Goal: Task Accomplishment & Management: Manage account settings

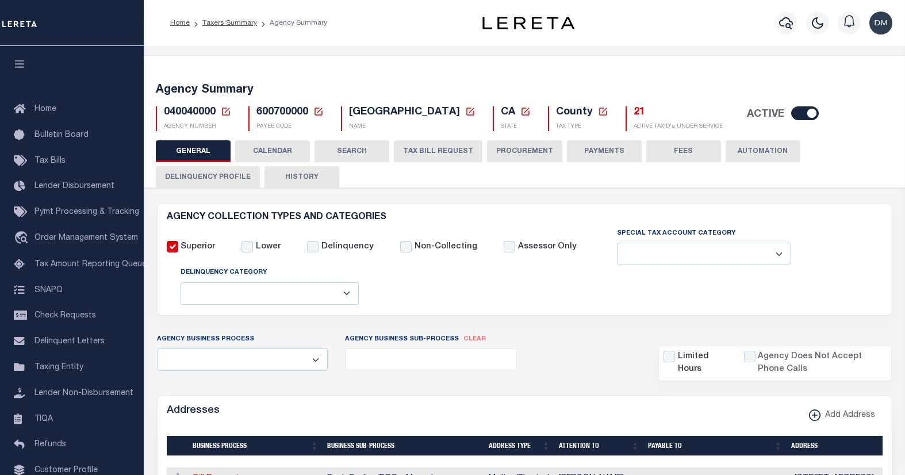
select select
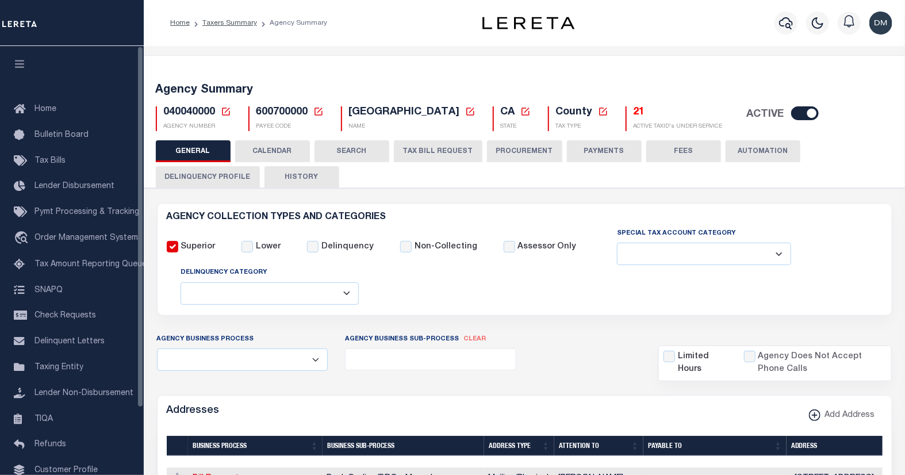
click at [222, 112] on icon at bounding box center [226, 111] width 10 height 10
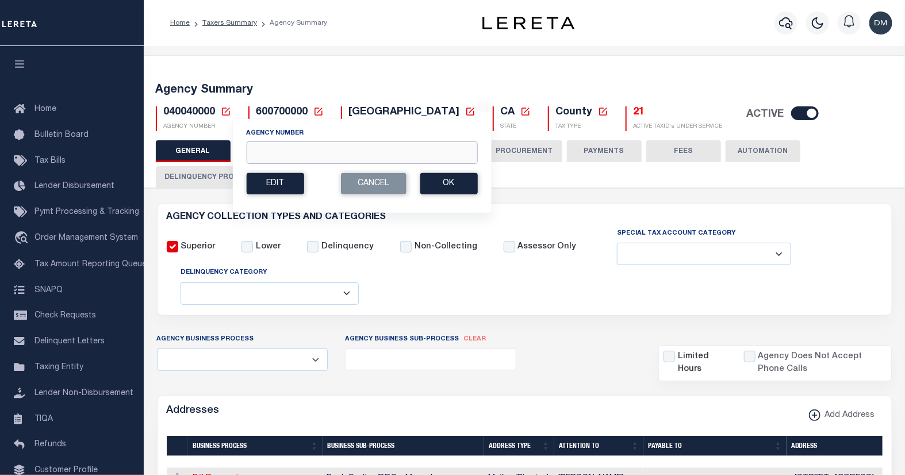
click at [282, 155] on input "Agency Number" at bounding box center [361, 152] width 231 height 22
type input "130110000"
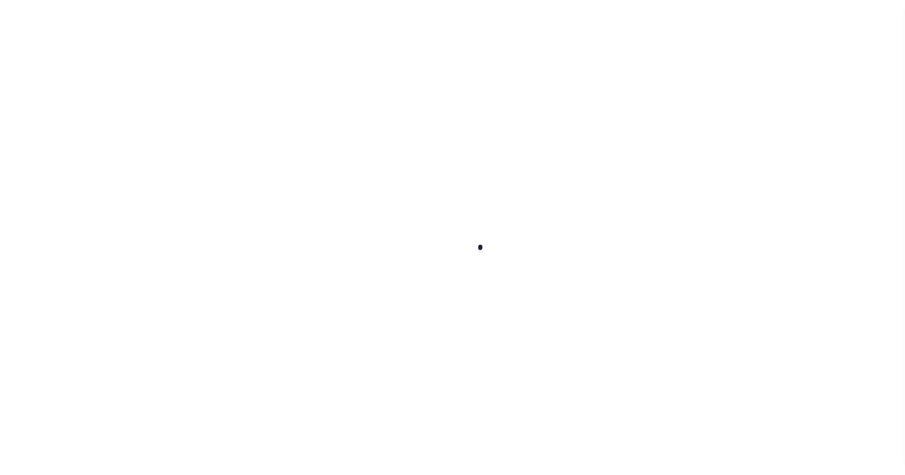
select select
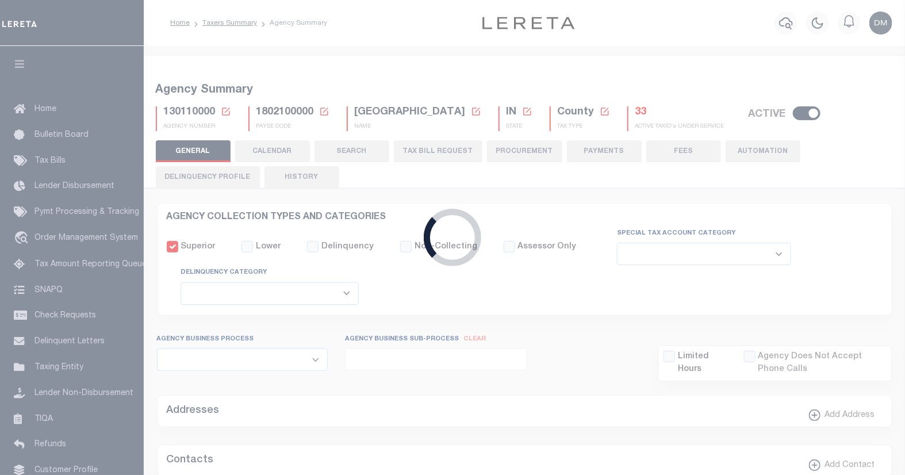
checkbox input "false"
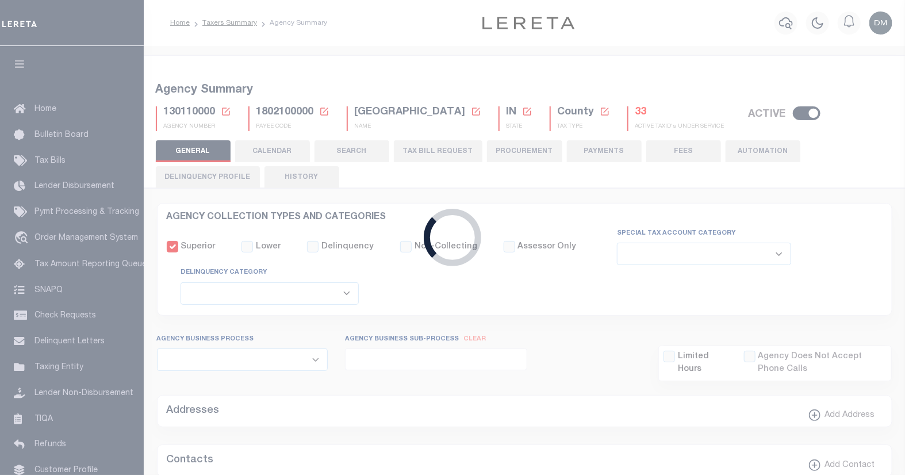
type input "1802100000"
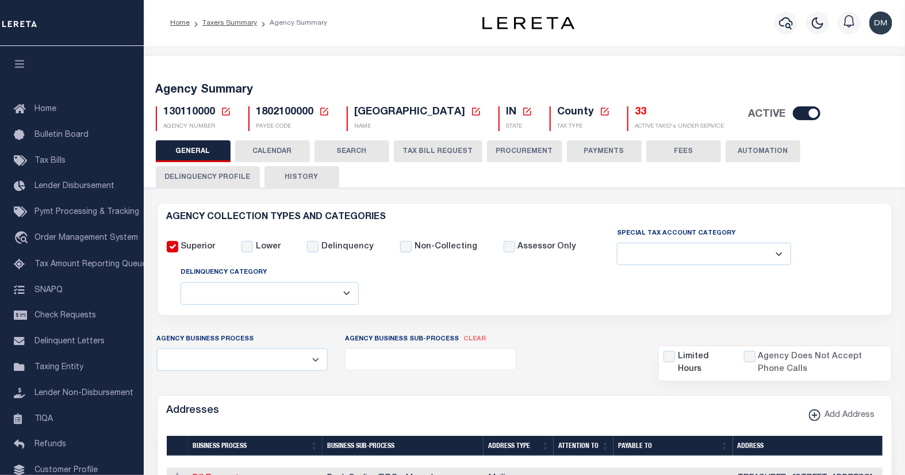
click at [432, 155] on button "TAX BILL REQUEST" at bounding box center [438, 151] width 89 height 22
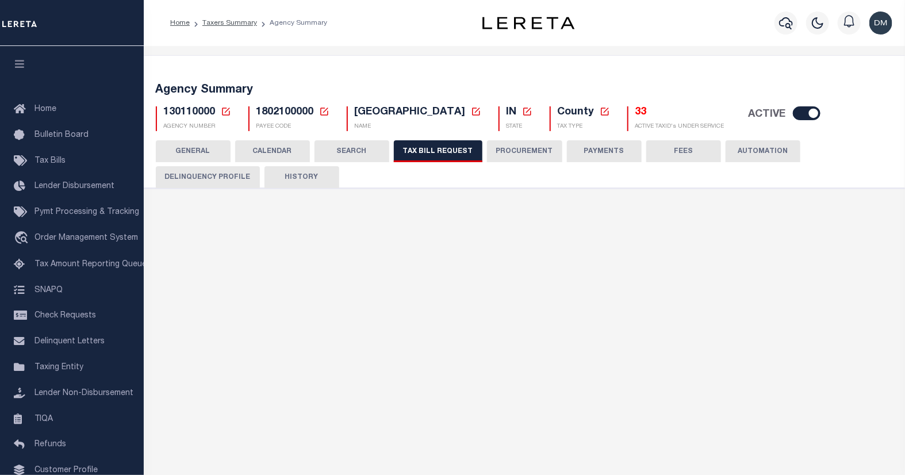
select select "22"
select select "false"
select select "15"
select select "1"
select select
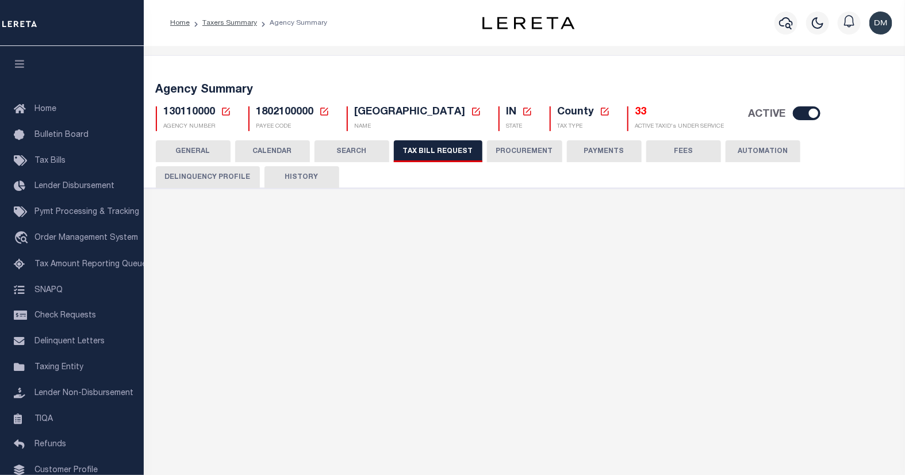
select select "1801743001"
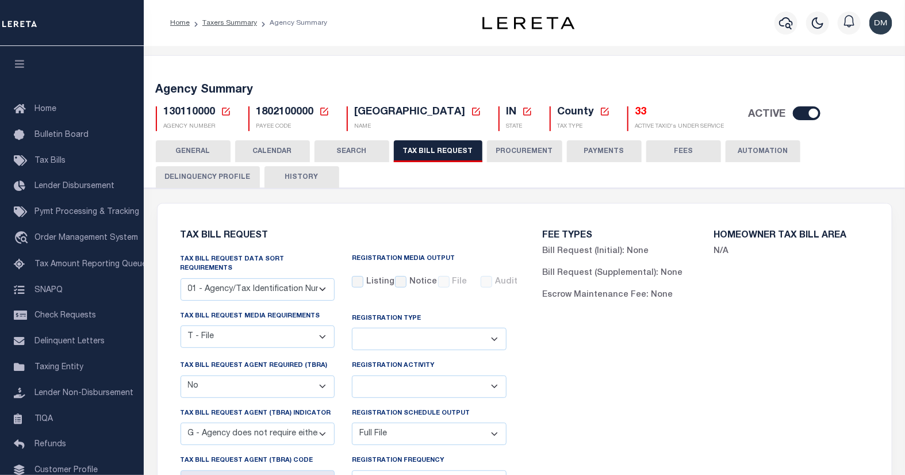
click at [225, 112] on icon at bounding box center [226, 111] width 8 height 8
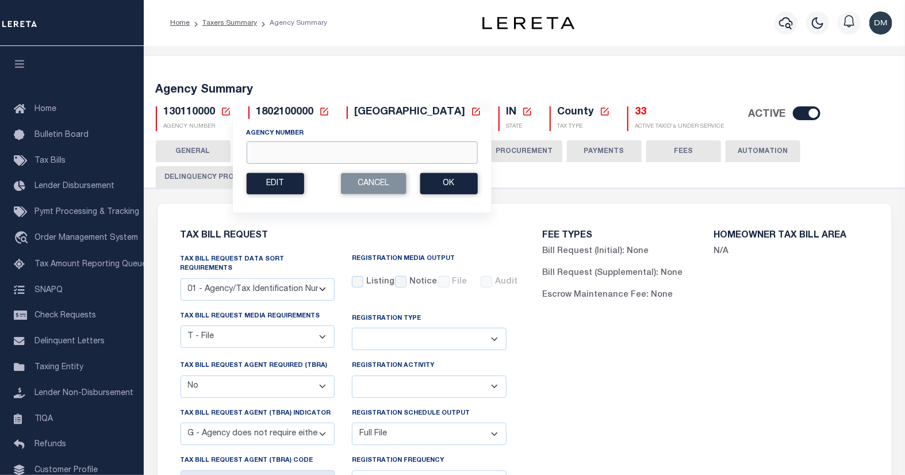
click at [321, 156] on input "Agency Number" at bounding box center [361, 152] width 231 height 22
type input "130118801"
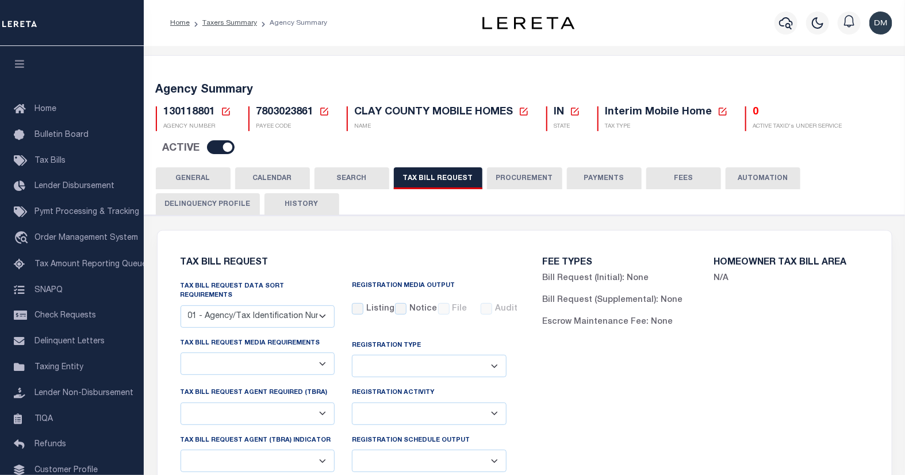
select select "22"
select select "false"
select select "1"
select select
click at [267, 179] on button "CALENDAR" at bounding box center [272, 178] width 75 height 22
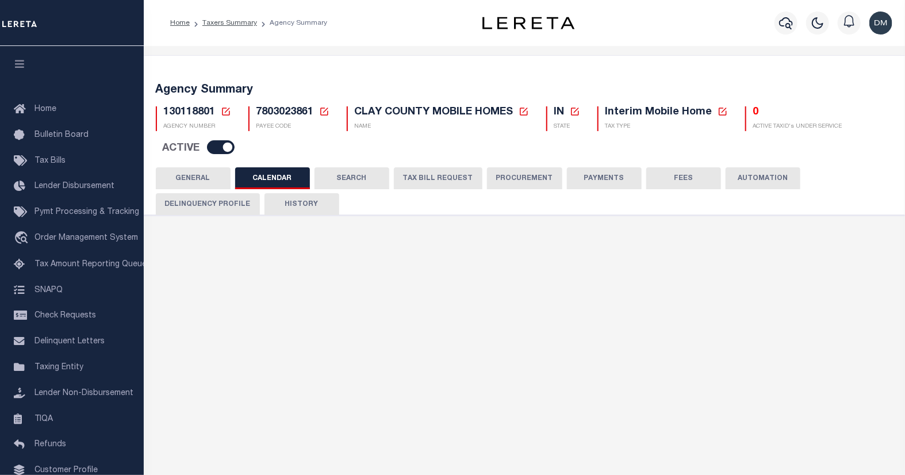
checkbox input "false"
type input "1"
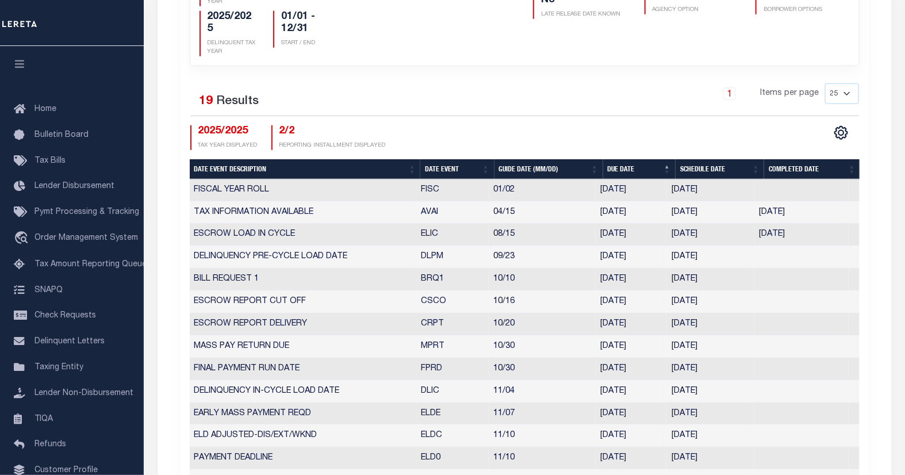
scroll to position [64, 0]
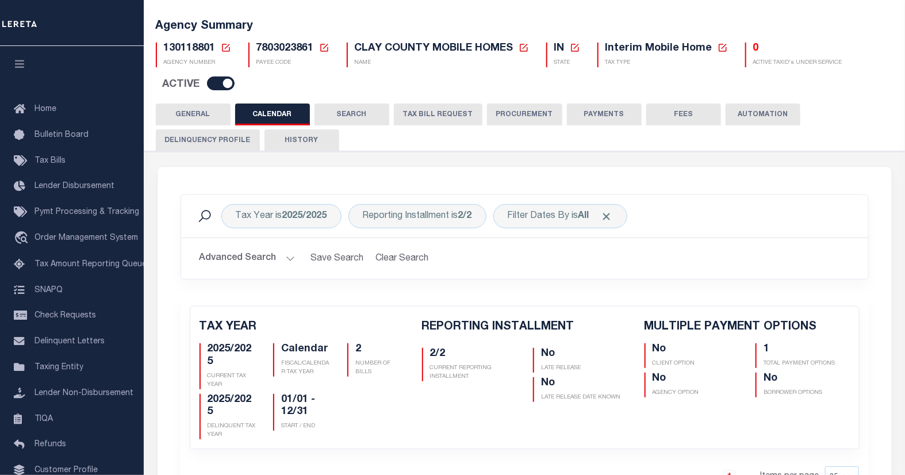
click at [221, 47] on icon at bounding box center [226, 48] width 10 height 10
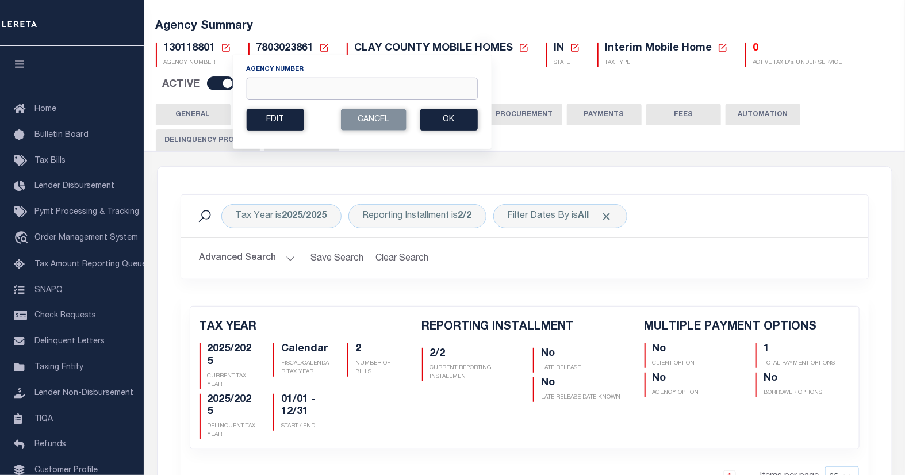
click at [308, 90] on input "Agency Number" at bounding box center [361, 89] width 231 height 22
type input "130110000"
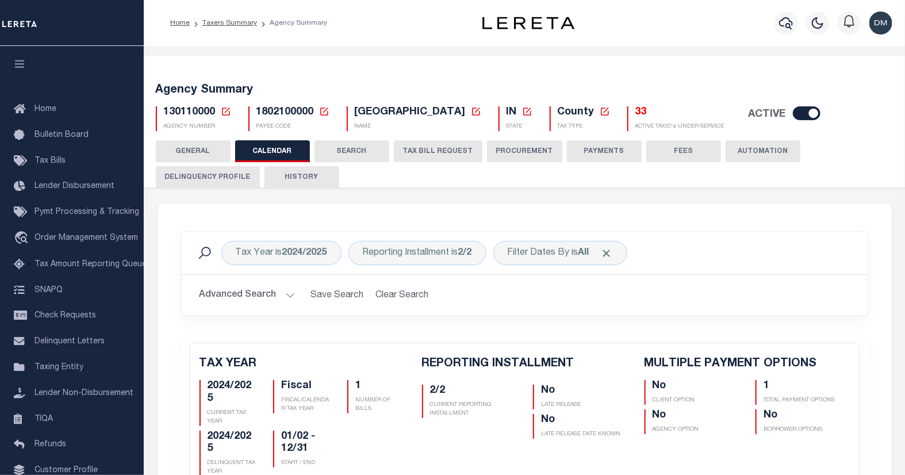
checkbox input "false"
type input "1"
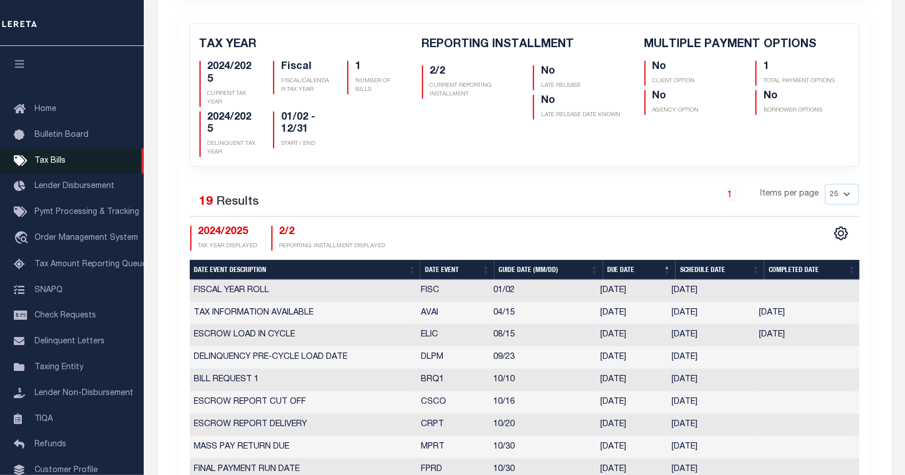
click at [54, 157] on span "Tax Bills" at bounding box center [49, 161] width 31 height 8
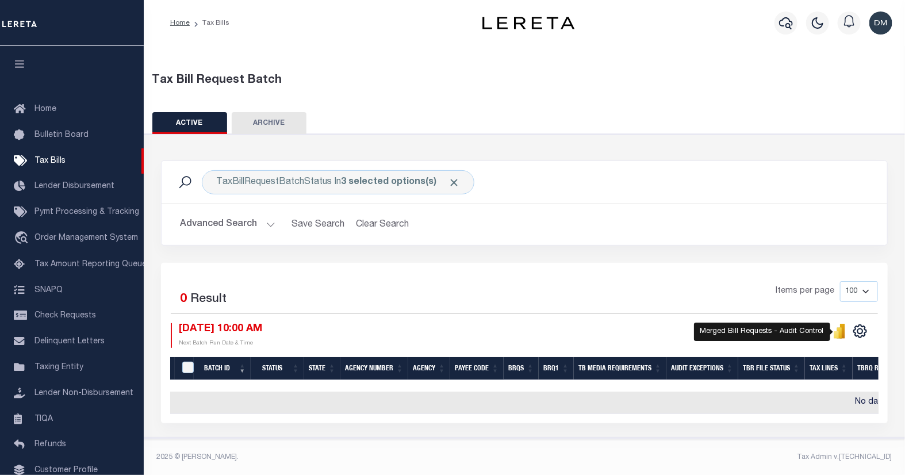
click at [838, 336] on icon "" at bounding box center [835, 334] width 5 height 7
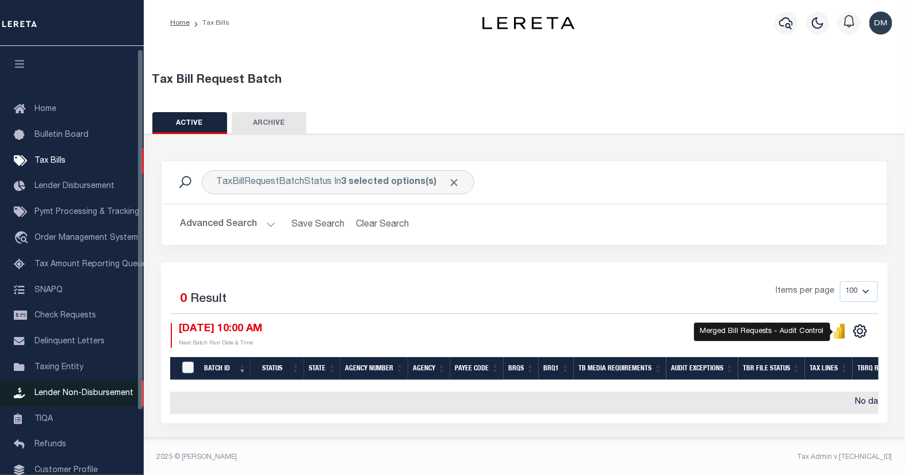
scroll to position [64, 0]
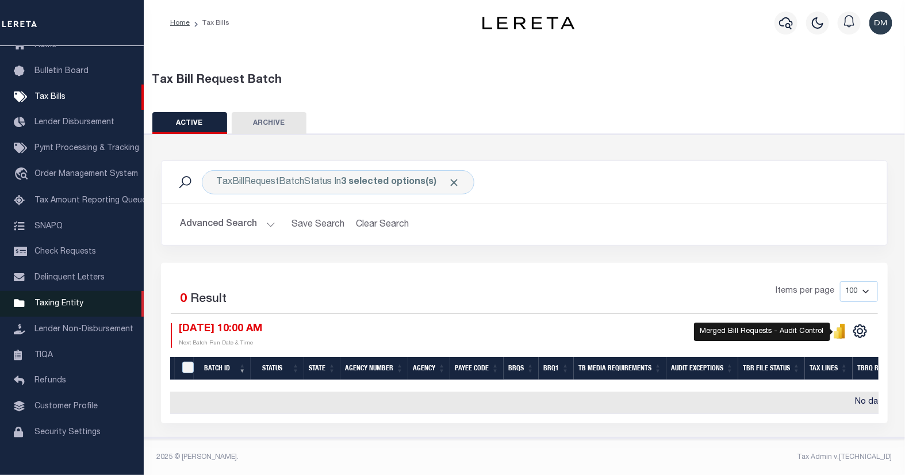
click at [52, 302] on span "Taxing Entity" at bounding box center [58, 303] width 49 height 8
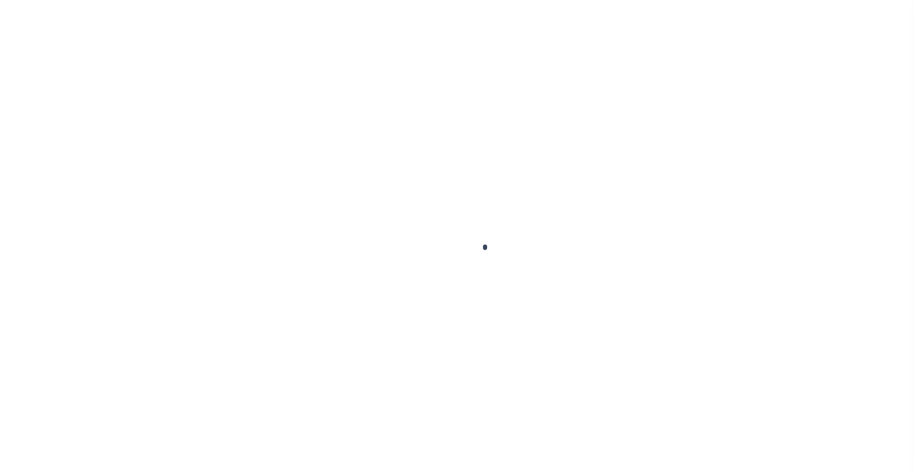
scroll to position [79, 0]
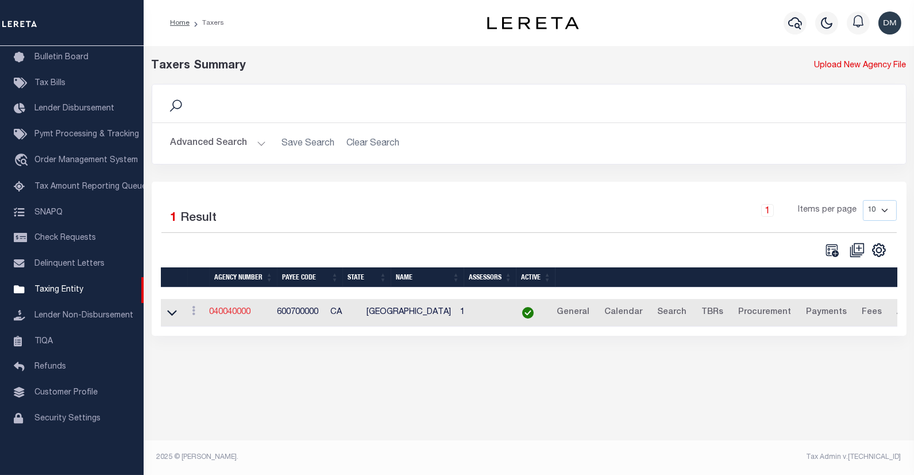
click at [240, 313] on link "040040000" at bounding box center [230, 312] width 41 height 8
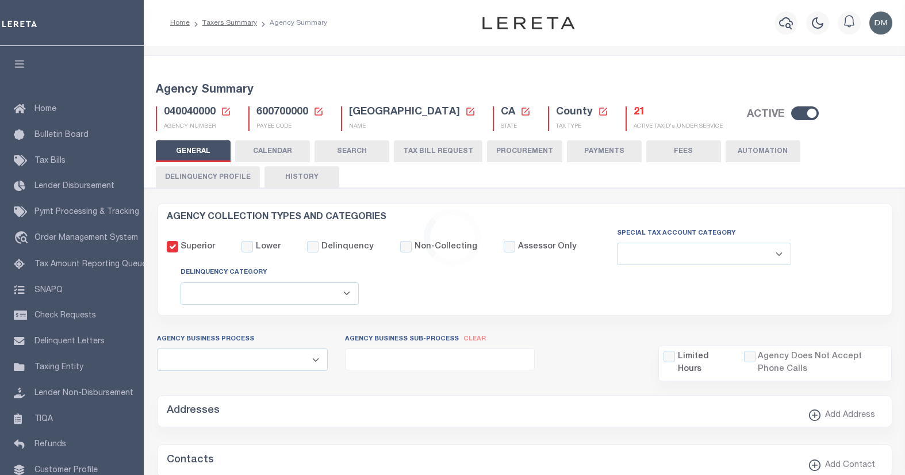
select select
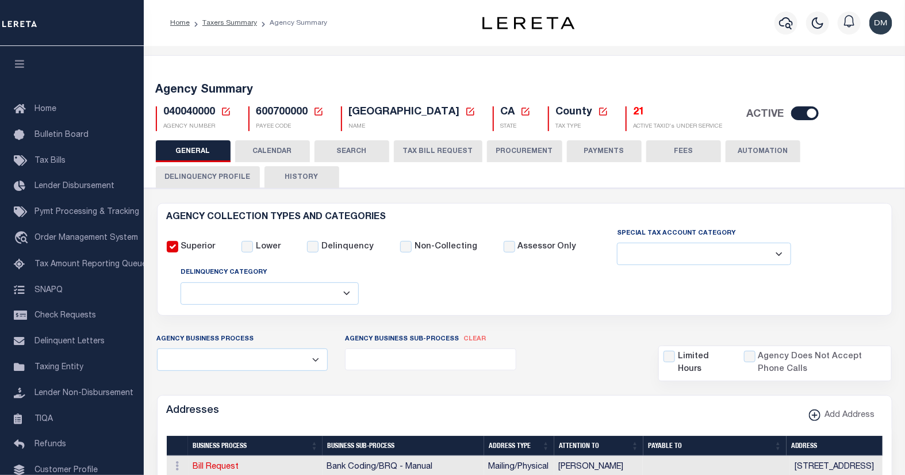
drag, startPoint x: 222, startPoint y: 111, endPoint x: 259, endPoint y: 144, distance: 48.8
click at [222, 111] on icon at bounding box center [226, 111] width 10 height 10
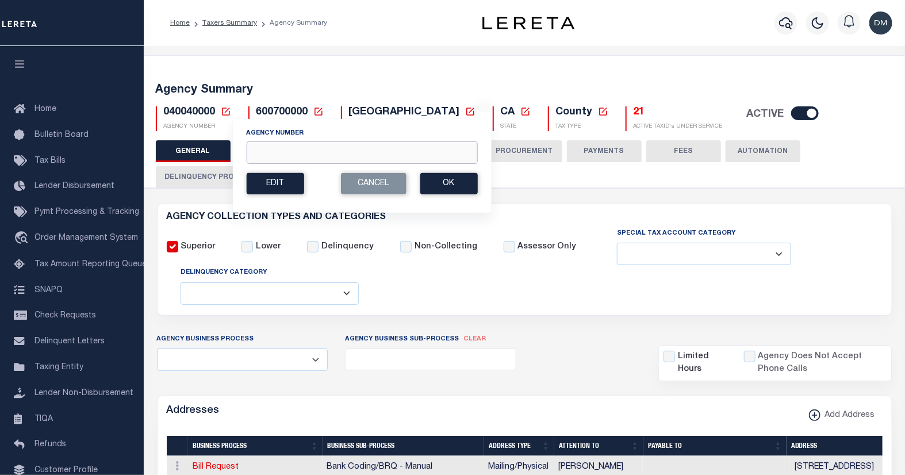
click at [267, 149] on input "Agency Number" at bounding box center [361, 152] width 231 height 22
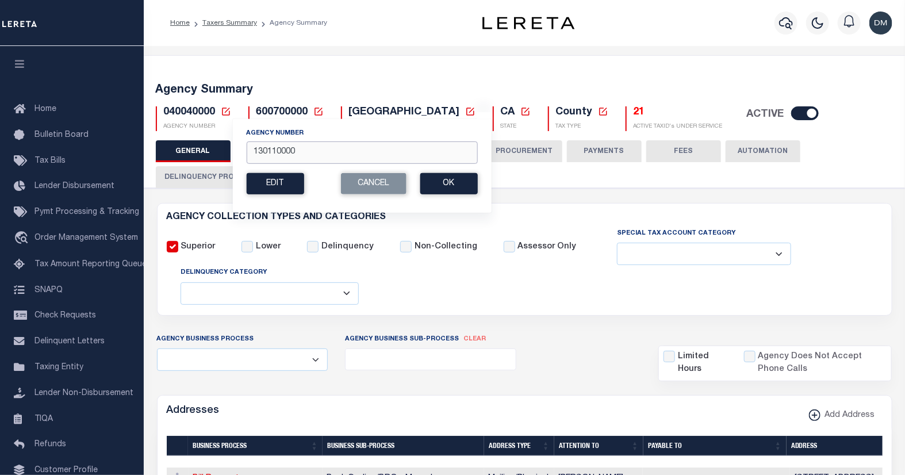
type input "130110000"
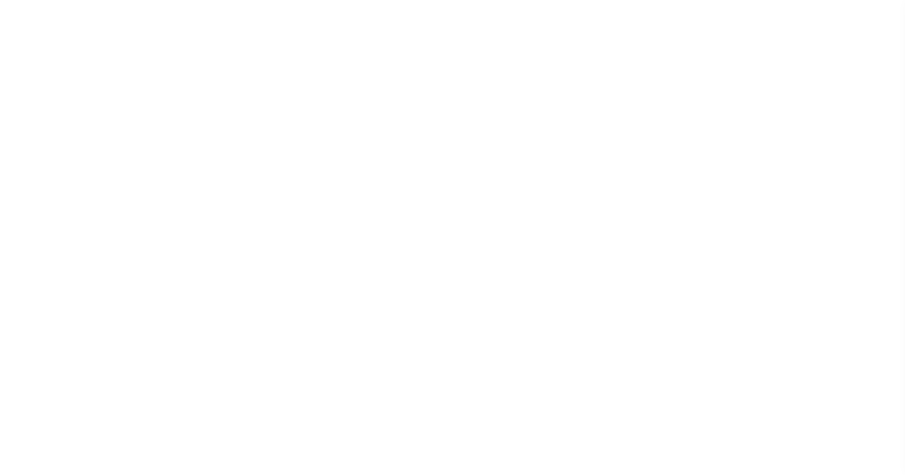
select select
checkbox input "false"
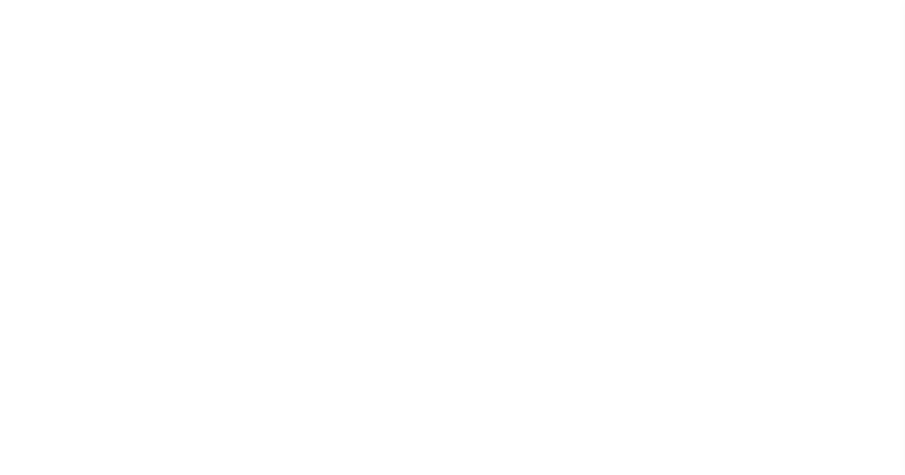
checkbox input "false"
type input "1802100000"
